Goal: Navigation & Orientation: Find specific page/section

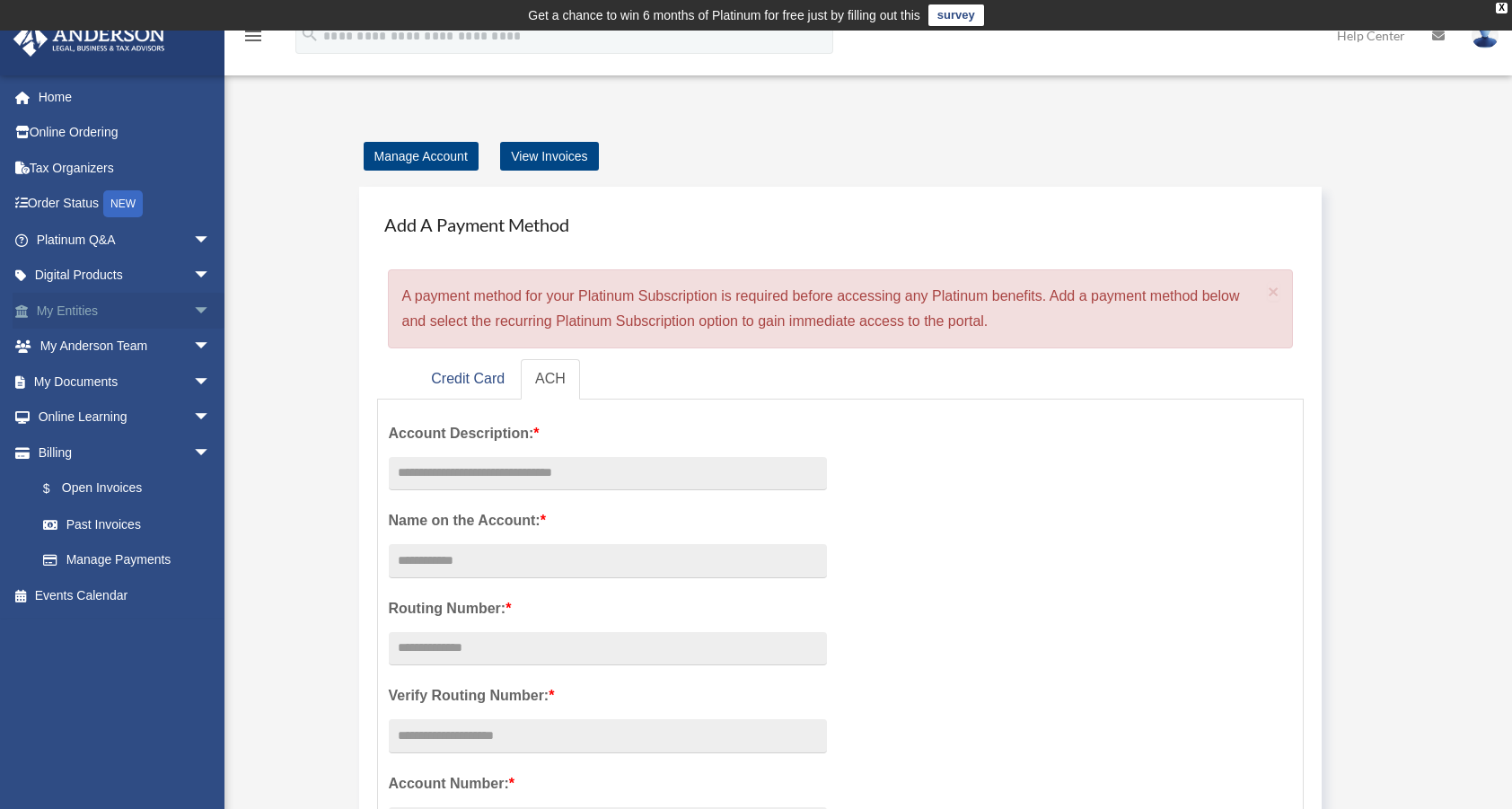
click at [70, 308] on link "My Entities arrow_drop_down" at bounding box center [125, 311] width 225 height 36
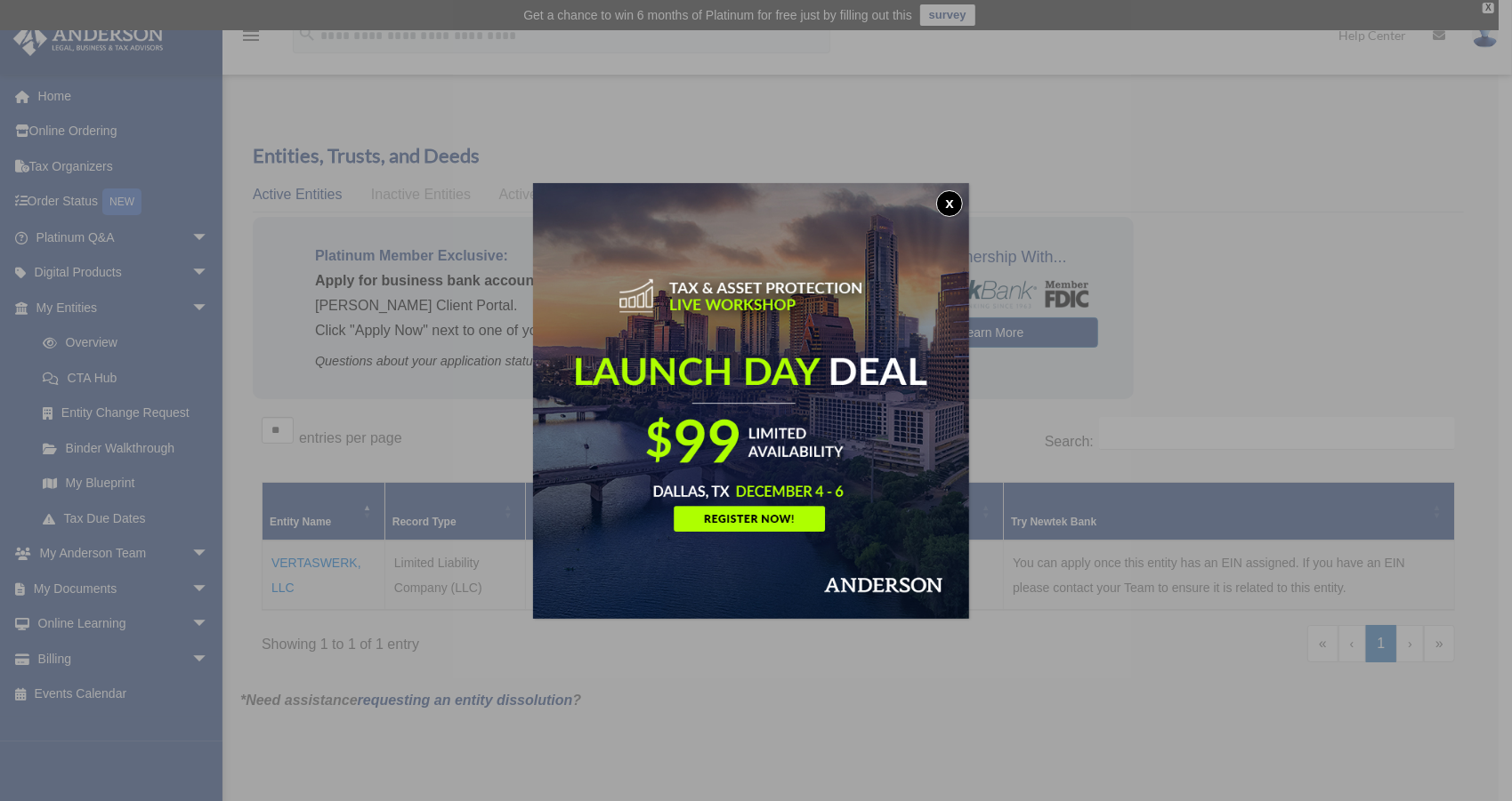
click at [951, 204] on button "x" at bounding box center [949, 203] width 27 height 27
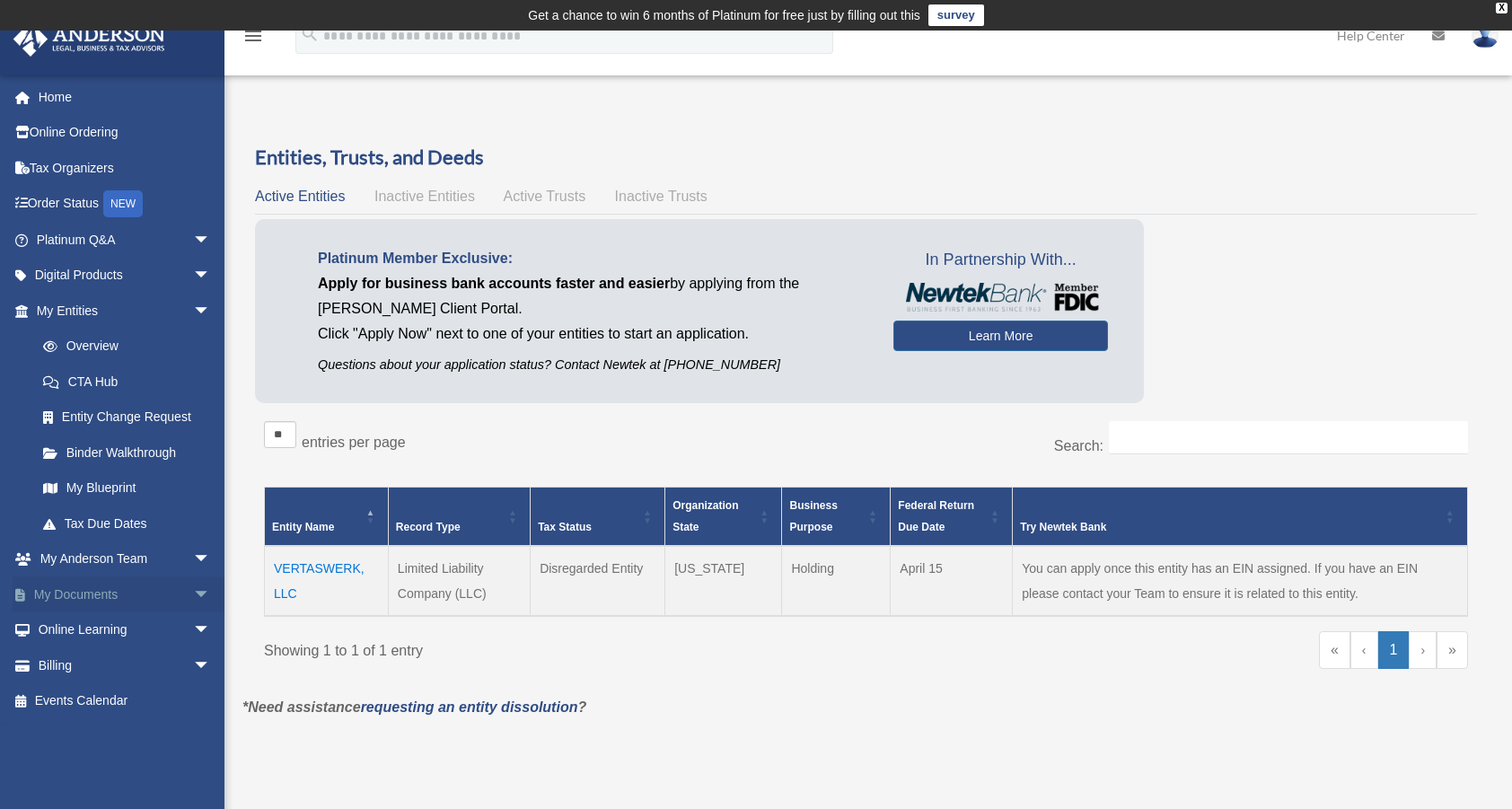
click at [78, 588] on link "My Documents arrow_drop_down" at bounding box center [125, 595] width 225 height 36
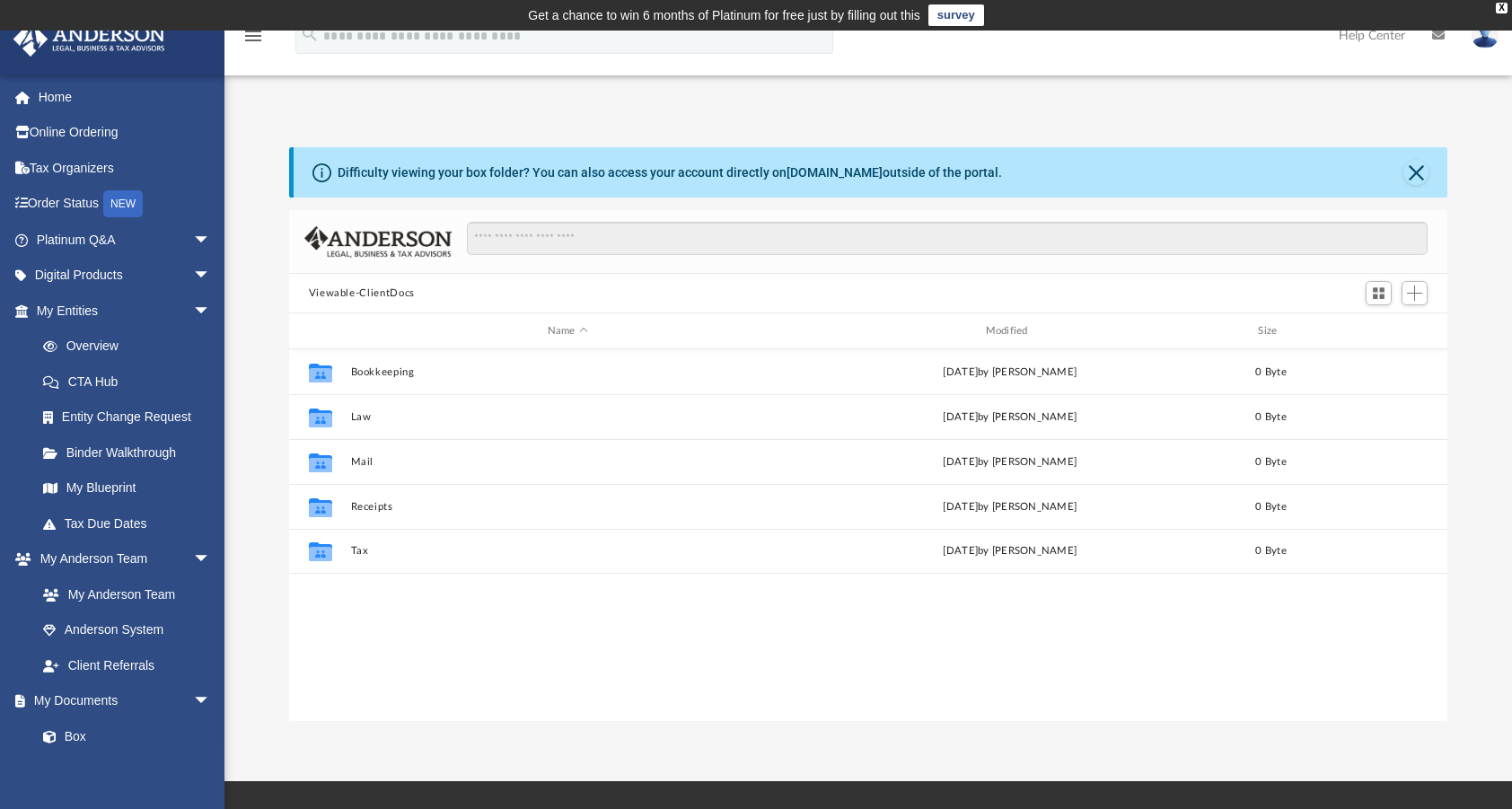
scroll to position [394, 1145]
click at [43, 98] on link "Home" at bounding box center [125, 97] width 225 height 36
